Goal: Information Seeking & Learning: Learn about a topic

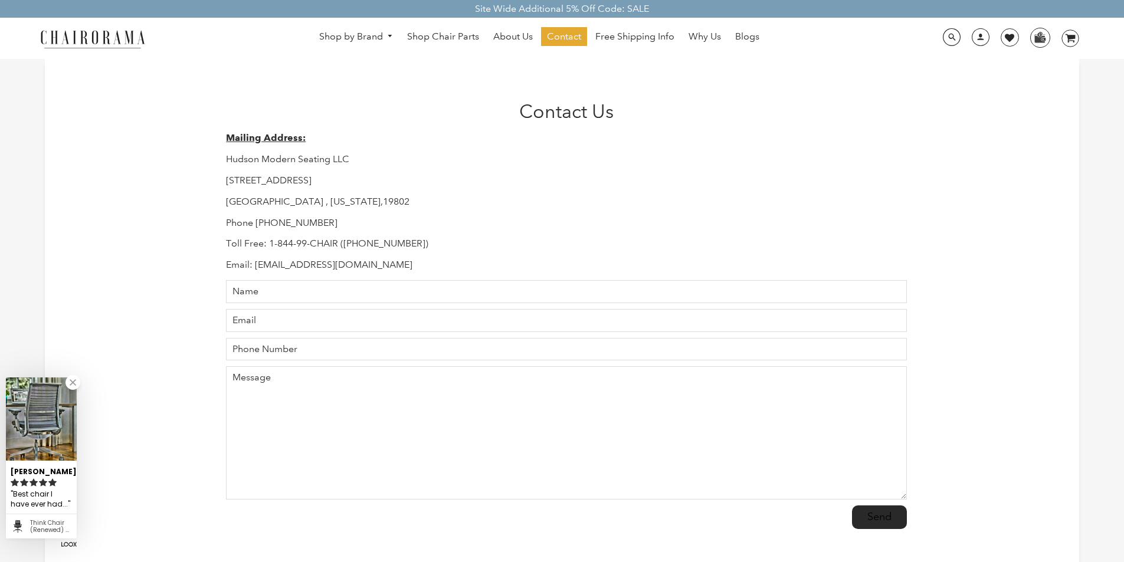
click at [0, 0] on div "0" at bounding box center [0, 0] width 0 height 0
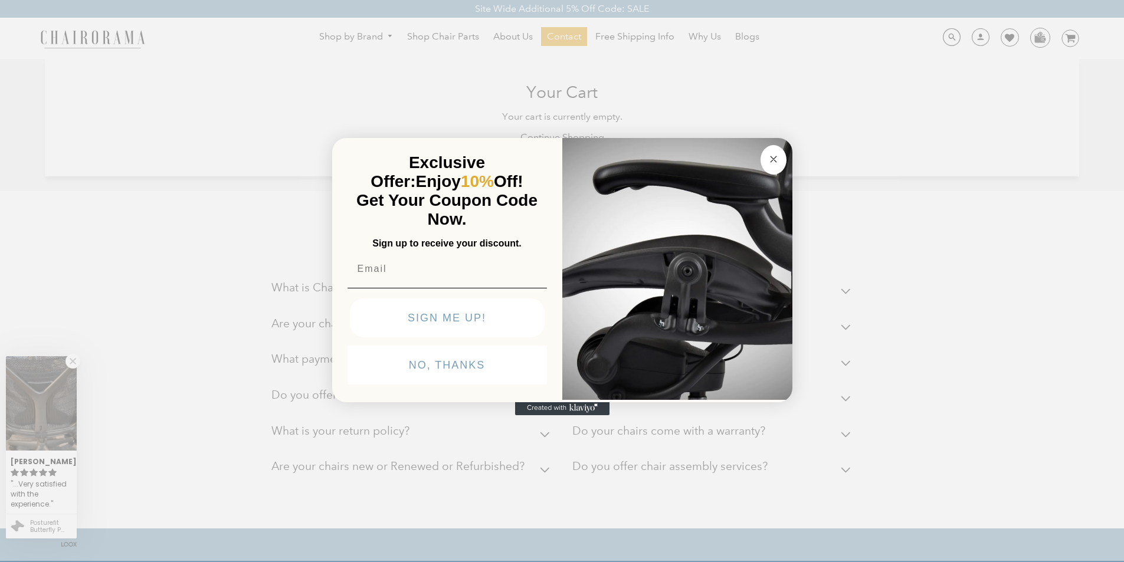
click at [763, 145] on button "Close dialog" at bounding box center [774, 160] width 26 height 30
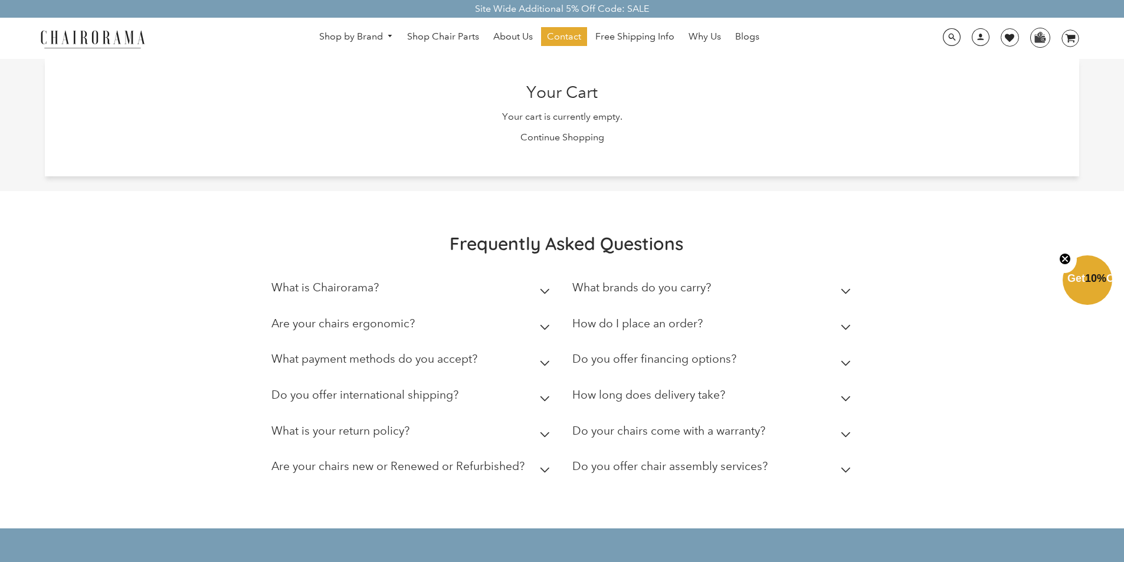
click at [476, 321] on summary "Are your chairs ergonomic?" at bounding box center [412, 327] width 283 height 36
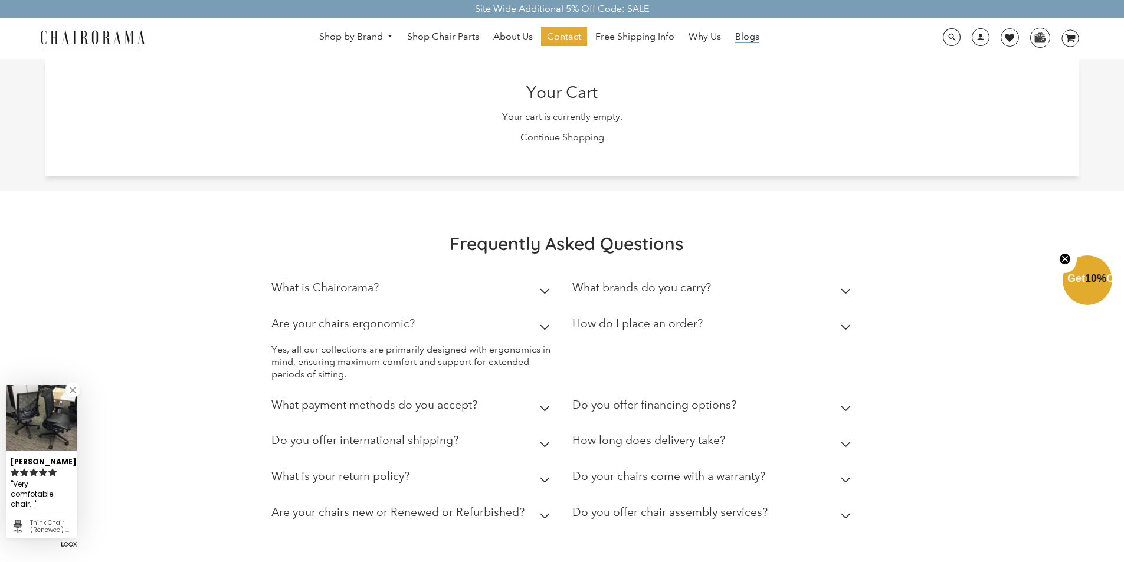
click at [735, 32] on span "Blogs" at bounding box center [747, 37] width 24 height 12
